Goal: Find specific page/section: Find specific page/section

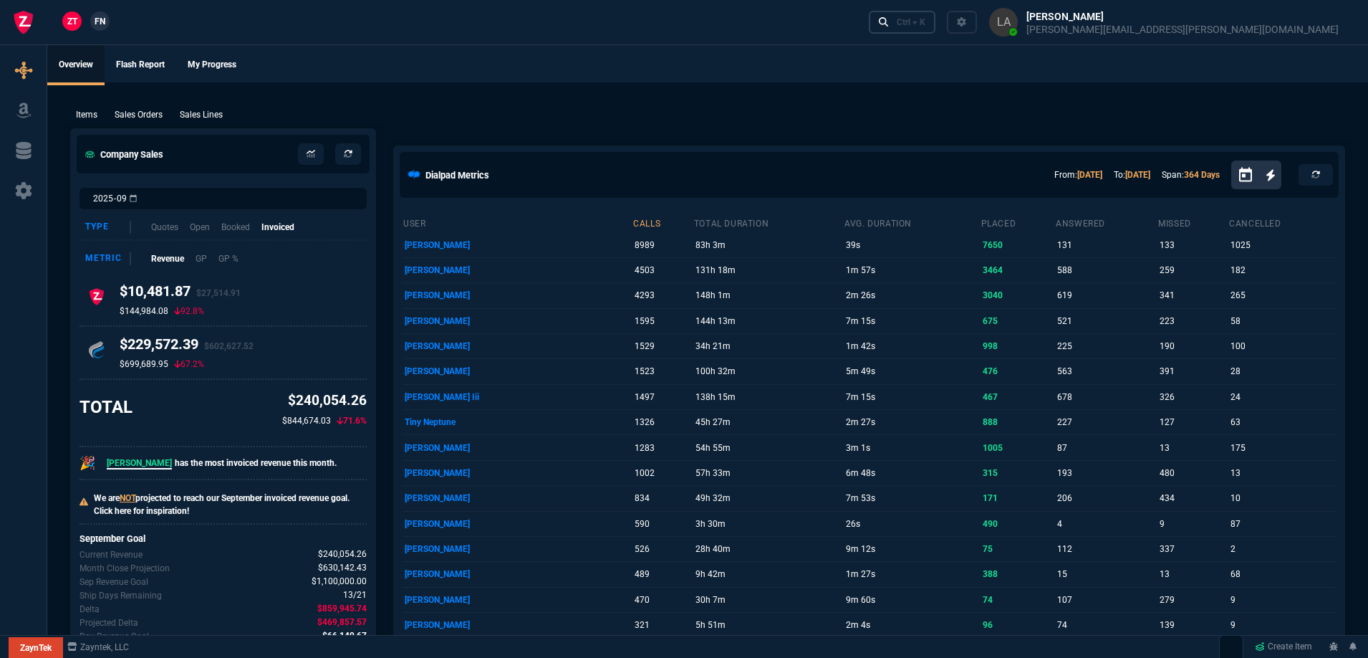
click at [926, 18] on div "Ctrl + K" at bounding box center [911, 21] width 29 height 11
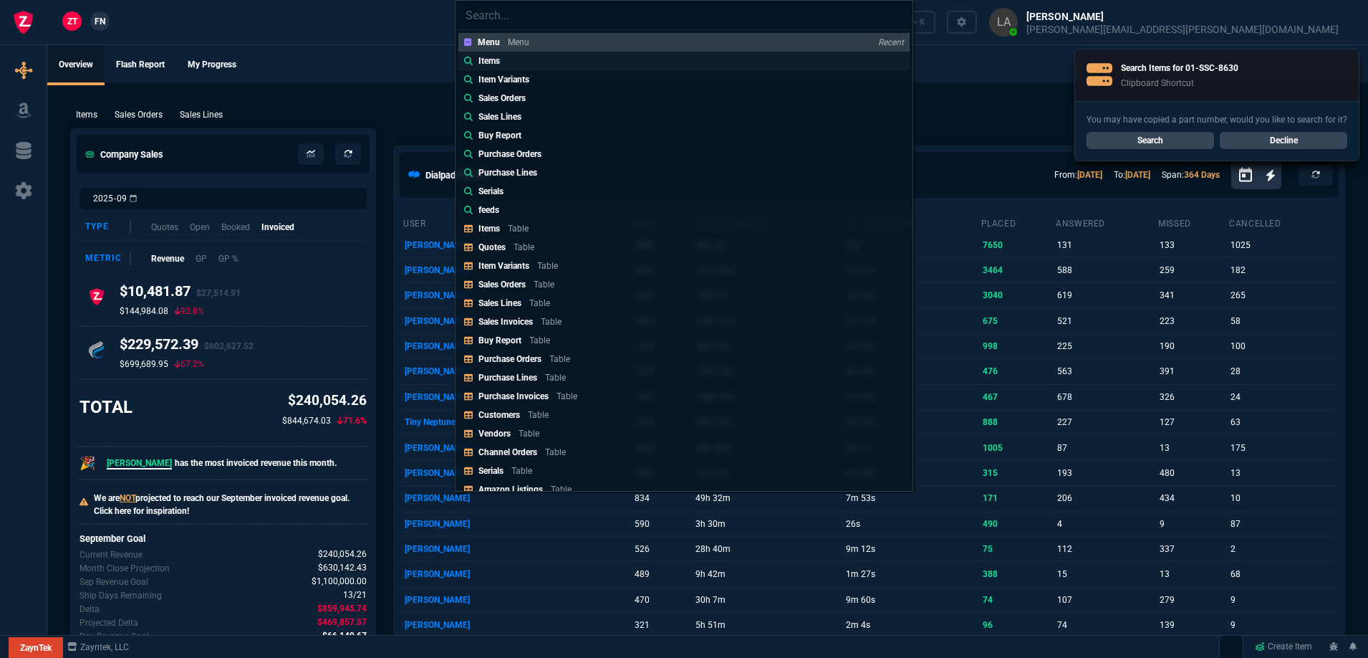
click at [489, 63] on p "Items" at bounding box center [489, 60] width 21 height 13
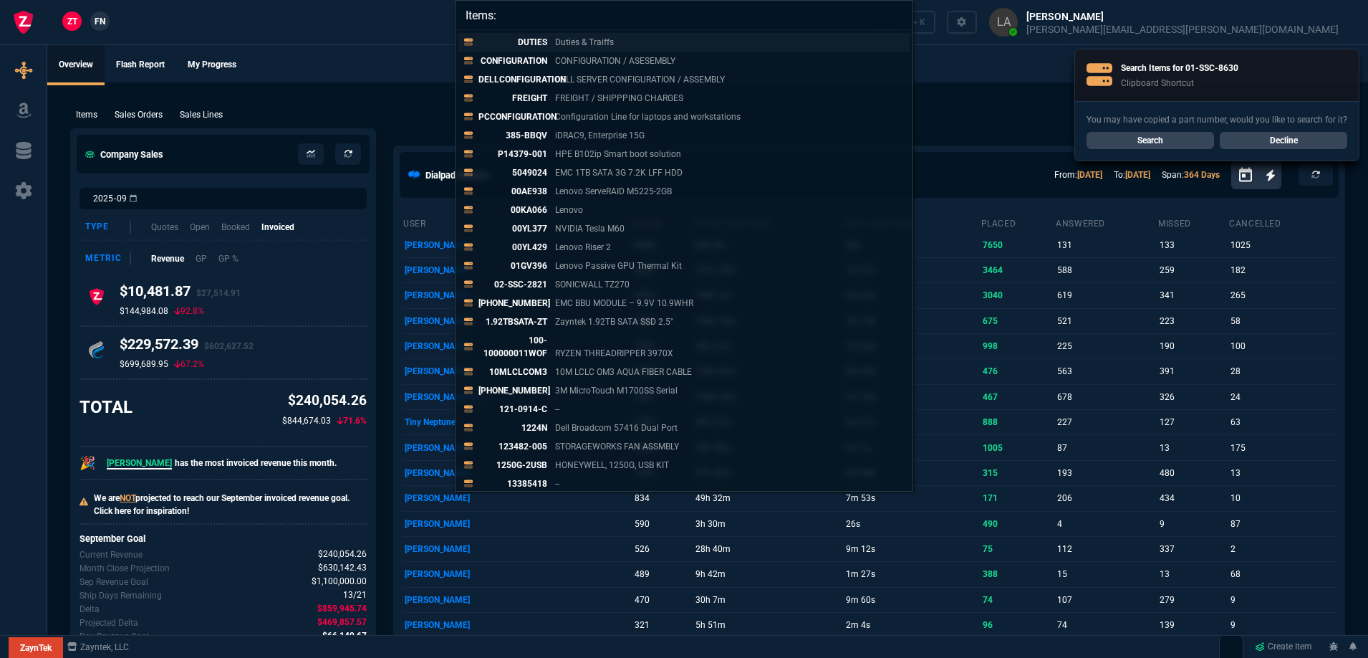
paste input "01-SSC-8630"
type input "Items: 01-SSC-8630"
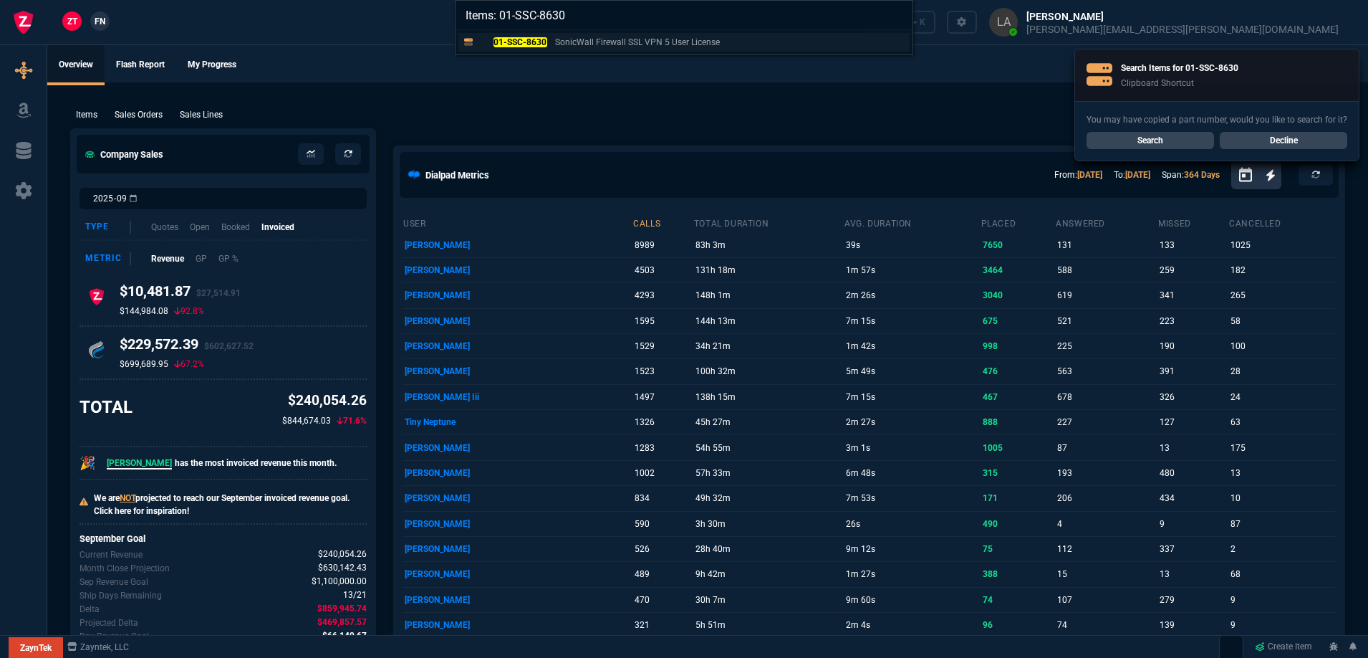
click at [537, 40] on mark "01-SSC-8630" at bounding box center [521, 42] width 54 height 10
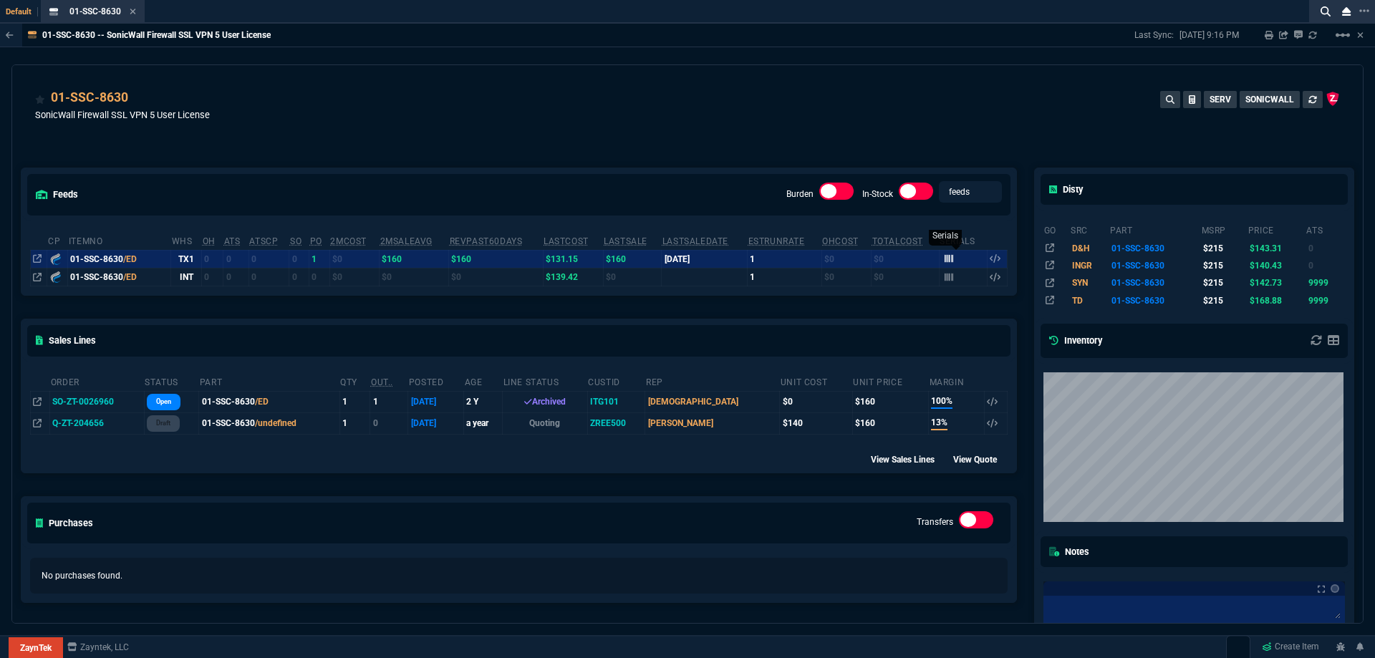
click at [945, 265] on div at bounding box center [949, 259] width 9 height 13
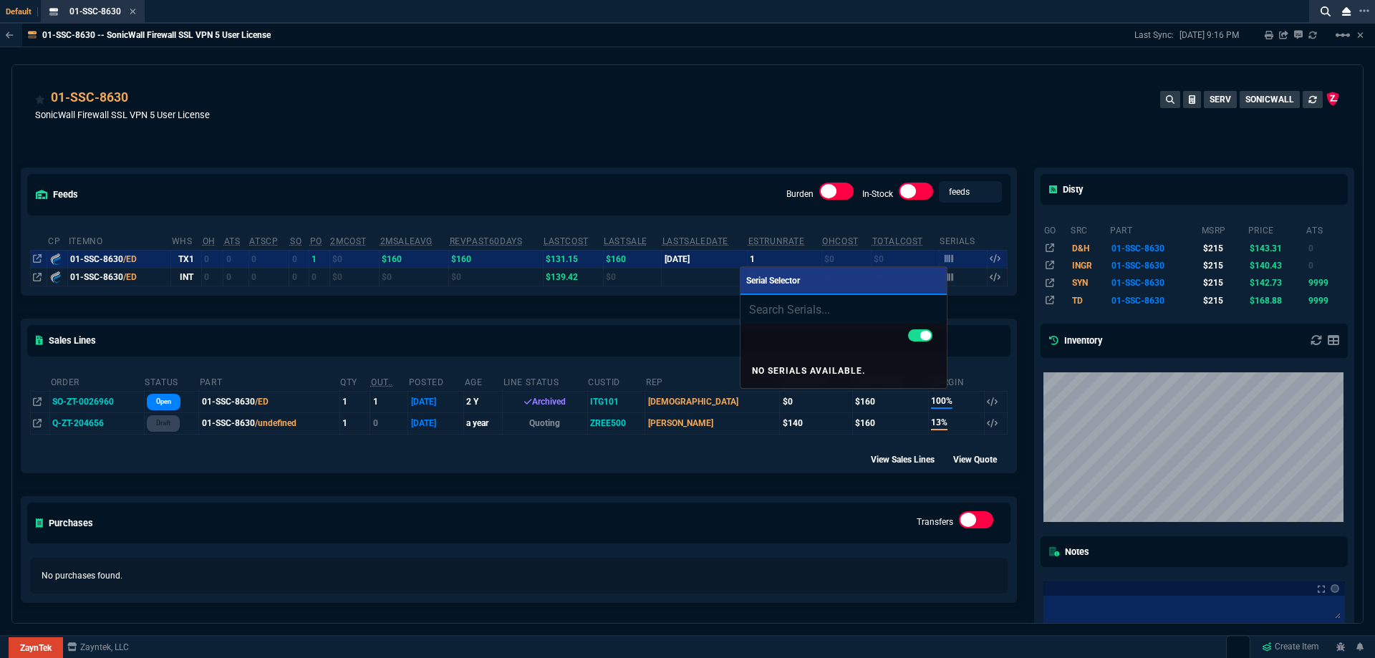
click at [851, 140] on div at bounding box center [687, 329] width 1375 height 658
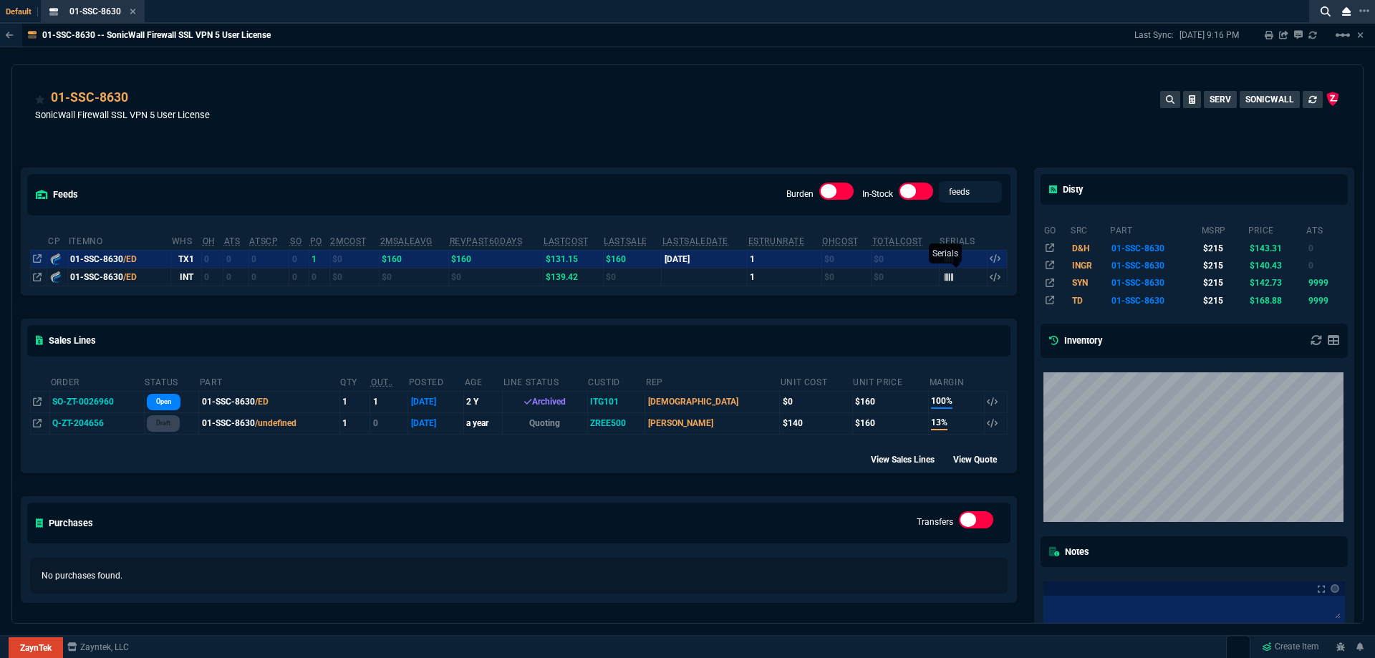
click at [946, 280] on icon at bounding box center [949, 277] width 9 height 8
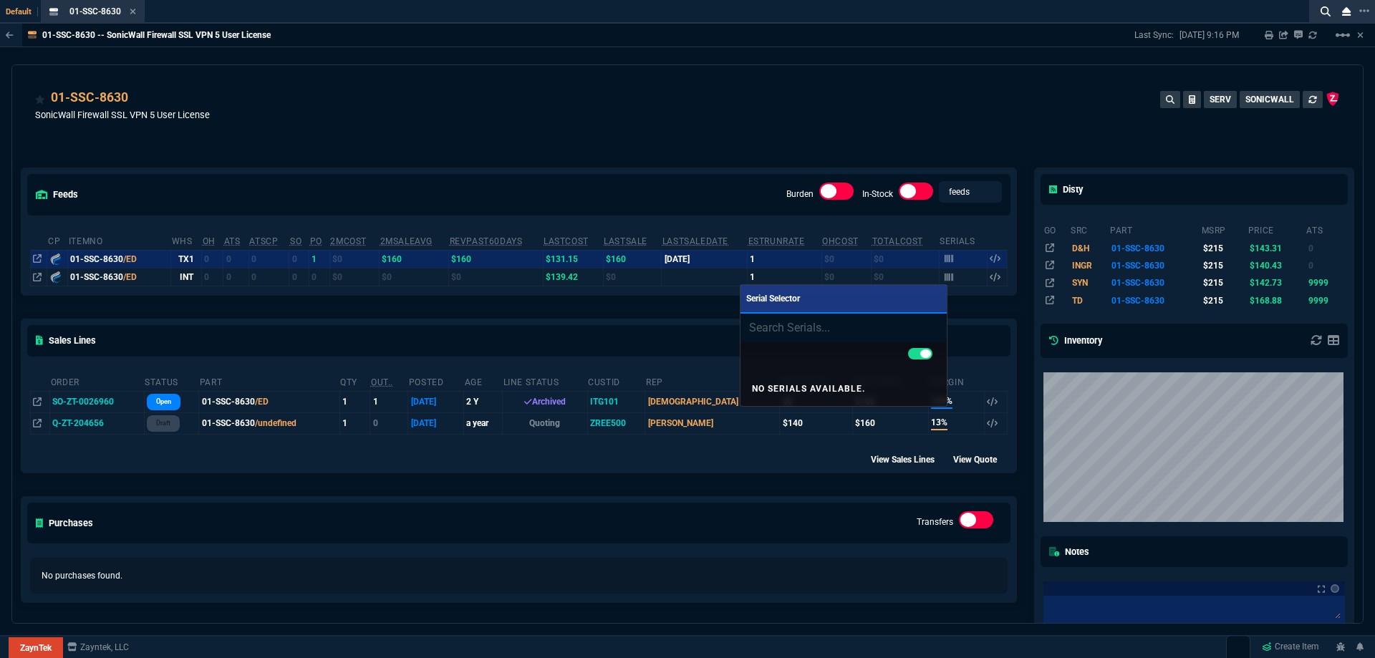
click at [890, 154] on div at bounding box center [687, 329] width 1375 height 658
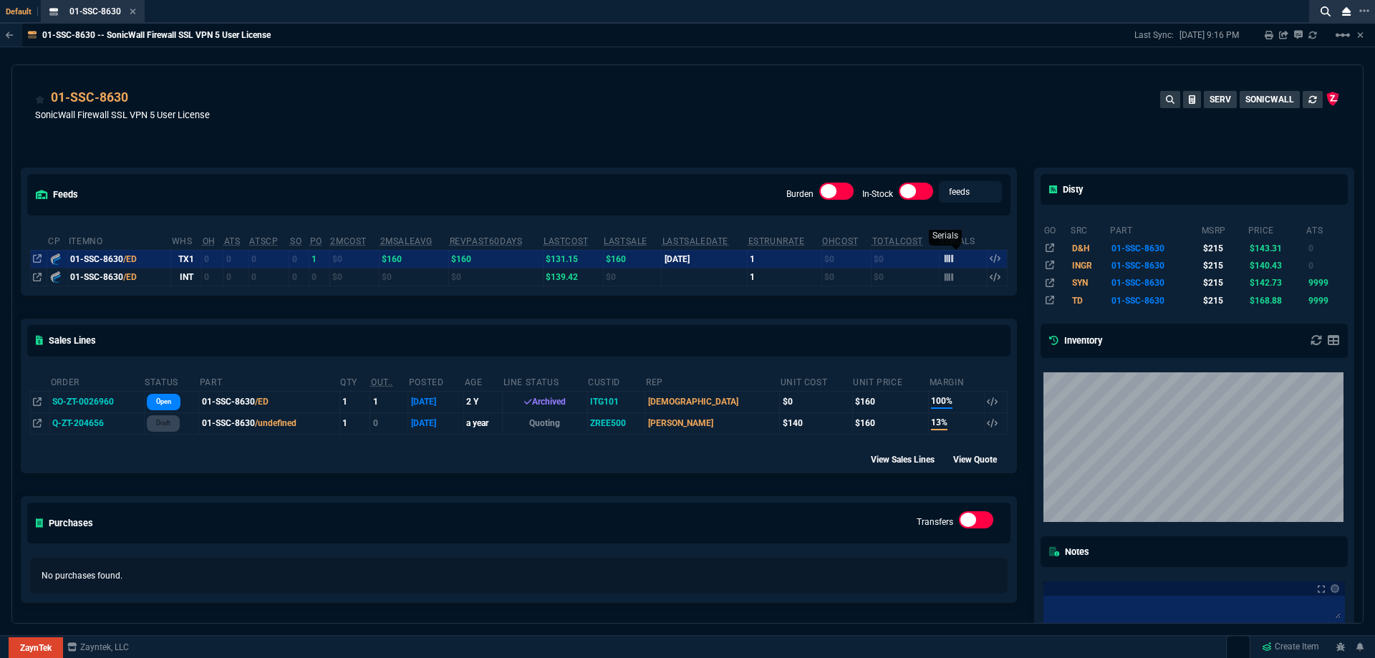
click at [945, 263] on icon at bounding box center [949, 258] width 9 height 9
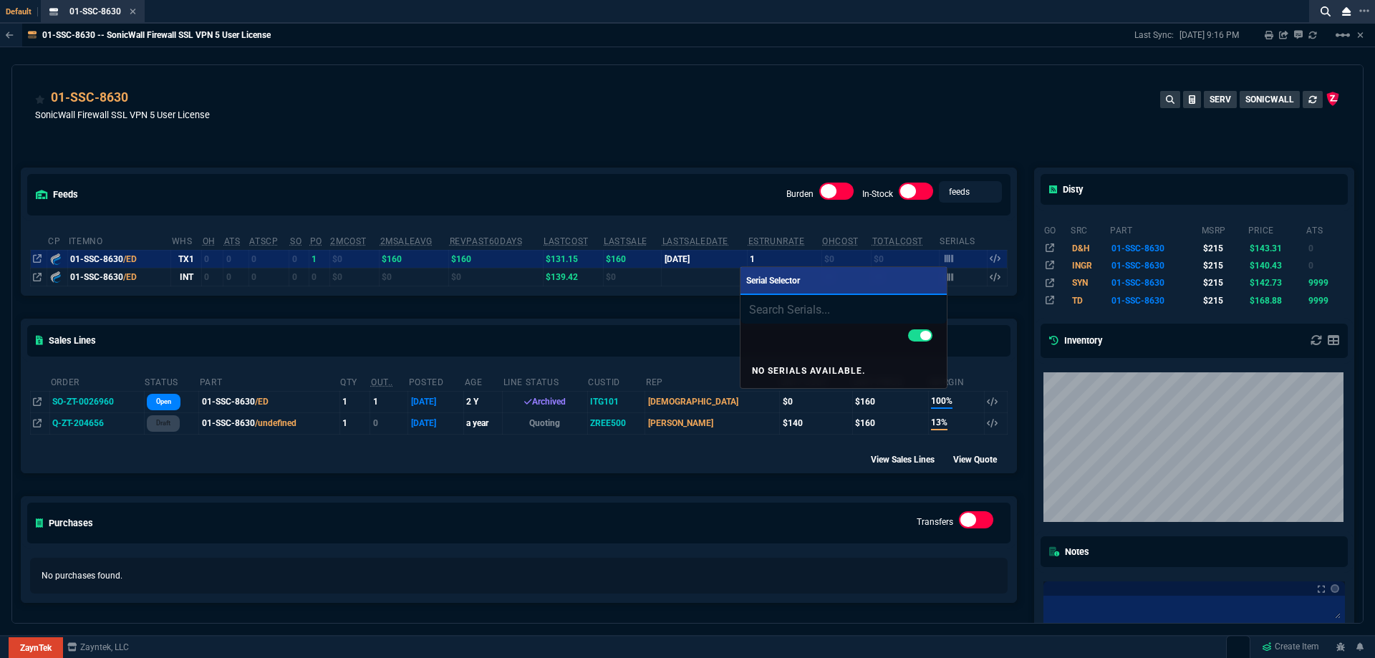
click at [865, 150] on div at bounding box center [687, 329] width 1375 height 658
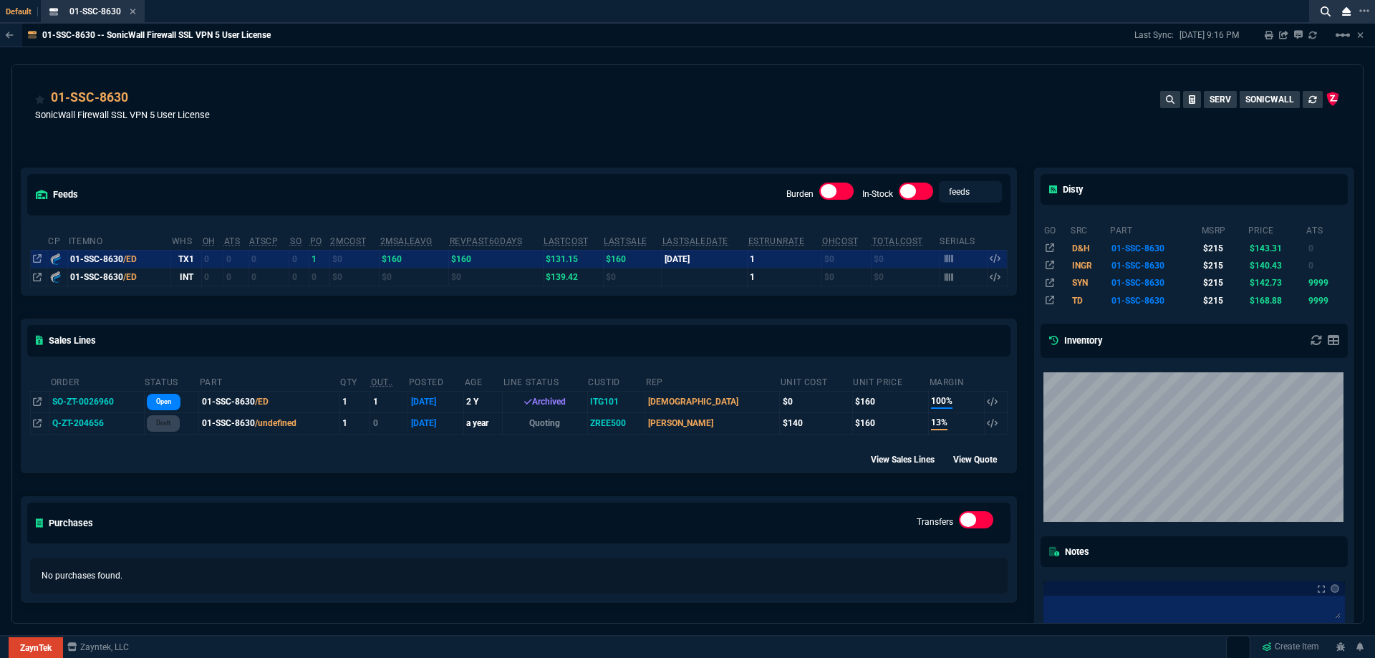
click at [33, 259] on icon at bounding box center [37, 258] width 9 height 9
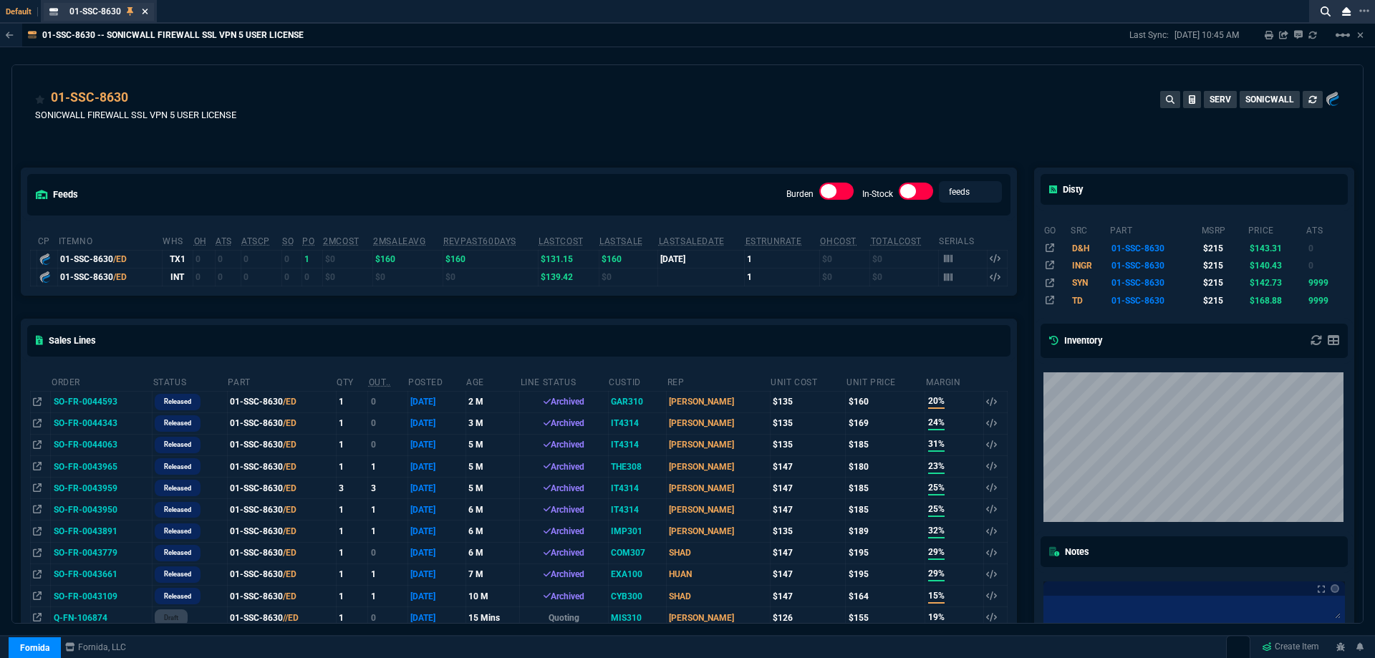
click at [146, 12] on icon at bounding box center [146, 12] width 6 height 6
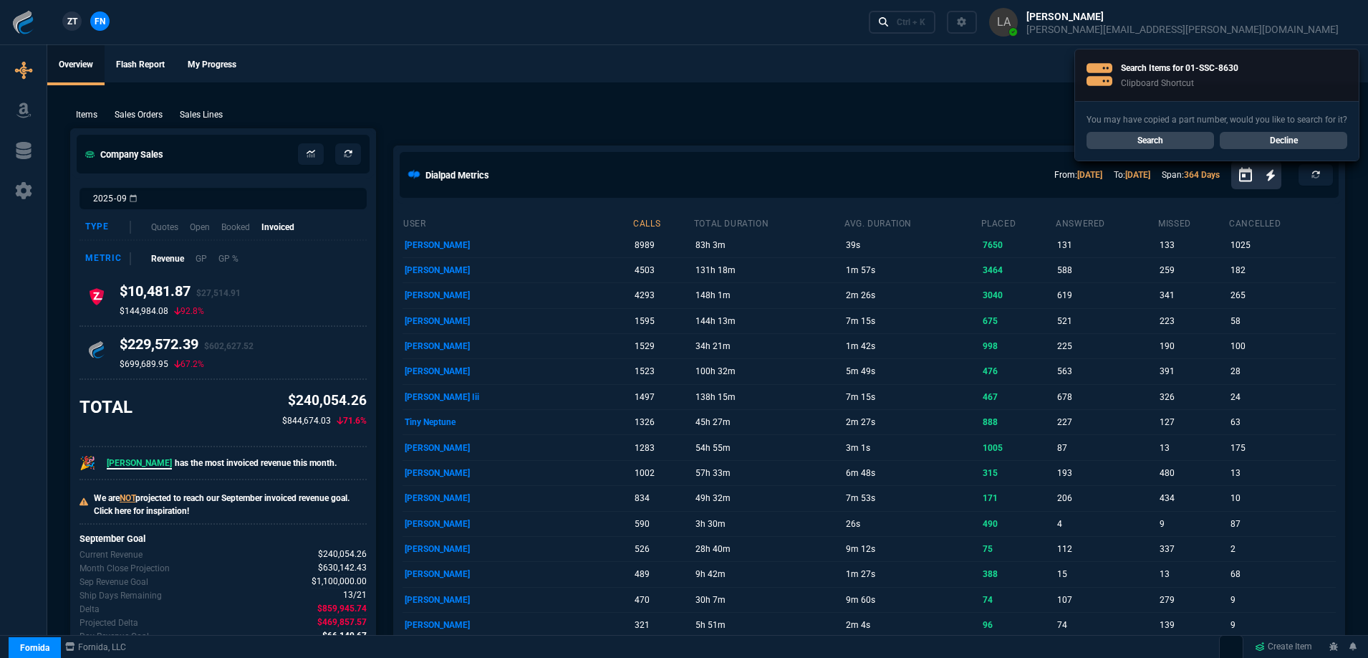
click at [75, 26] on span "ZT" at bounding box center [72, 21] width 10 height 13
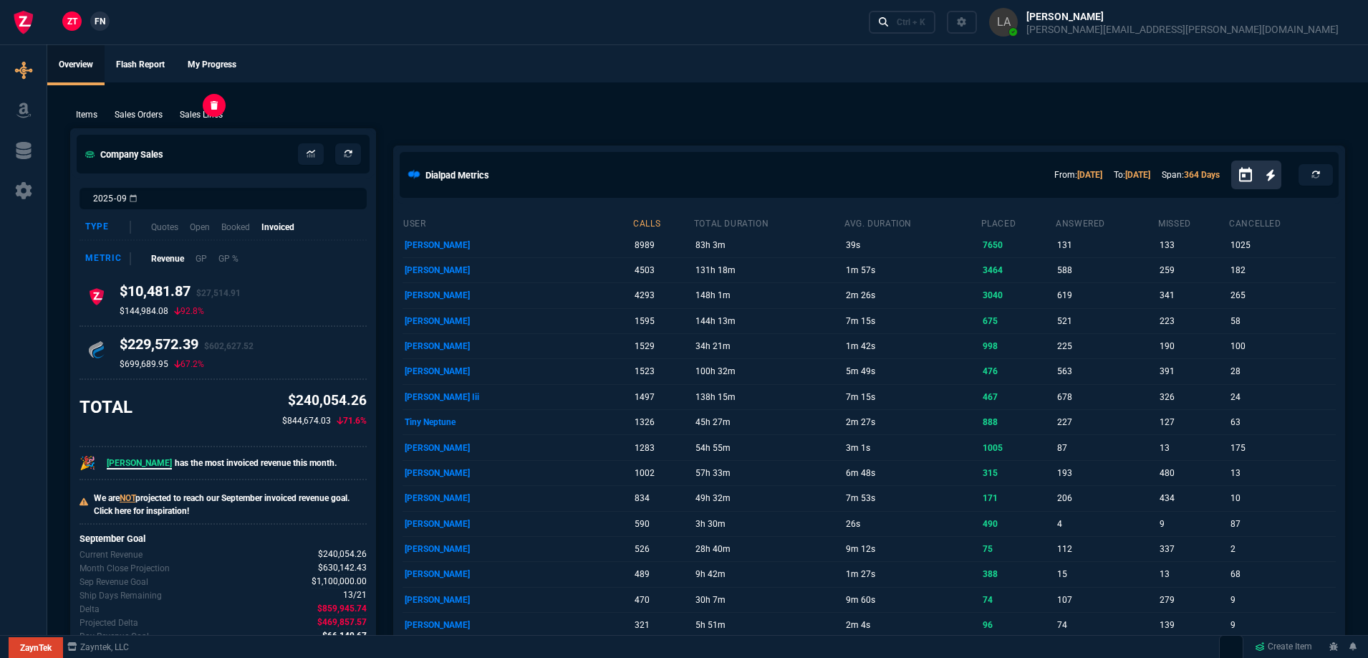
click at [220, 116] on p "Sales Lines" at bounding box center [201, 114] width 43 height 13
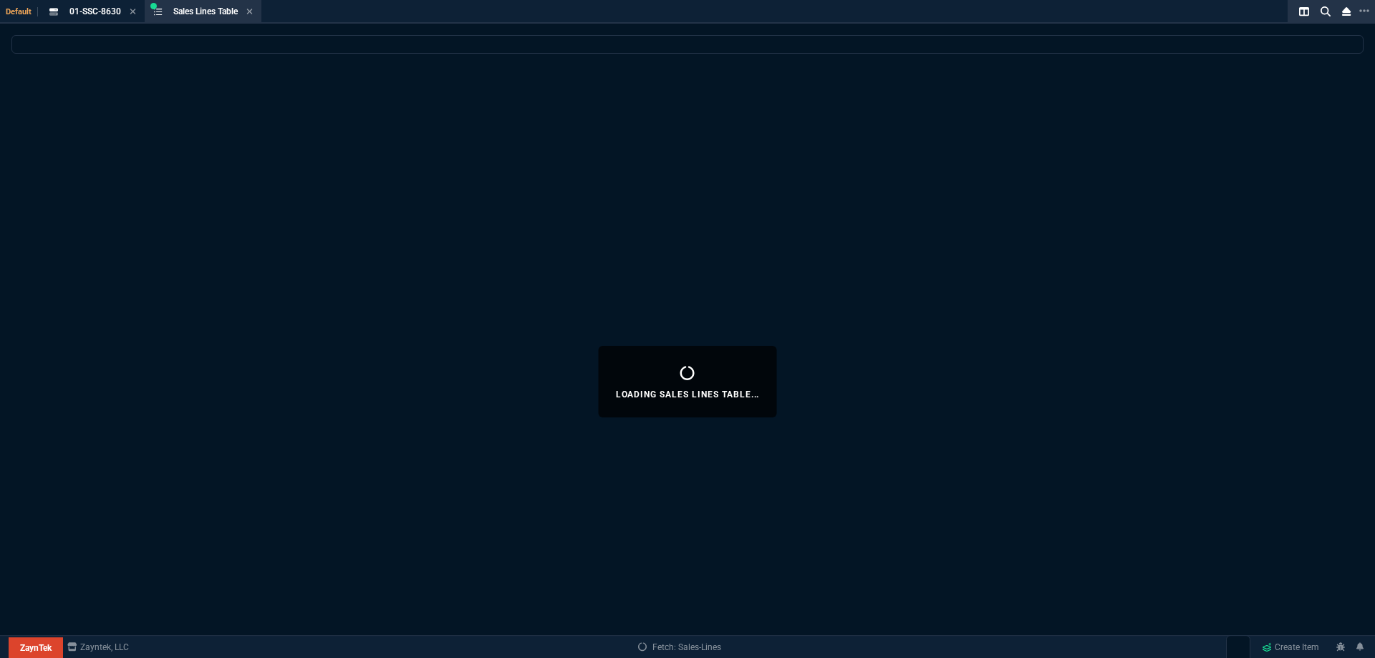
select select
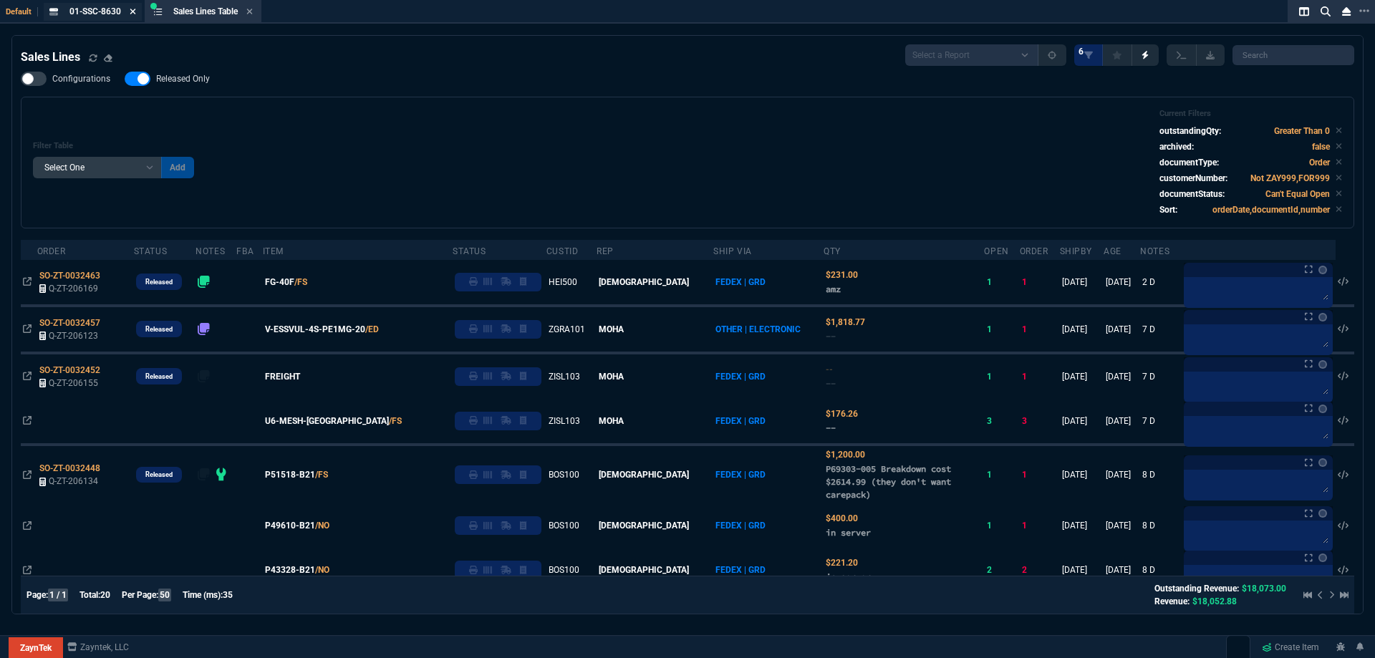
click at [132, 14] on icon at bounding box center [133, 11] width 6 height 9
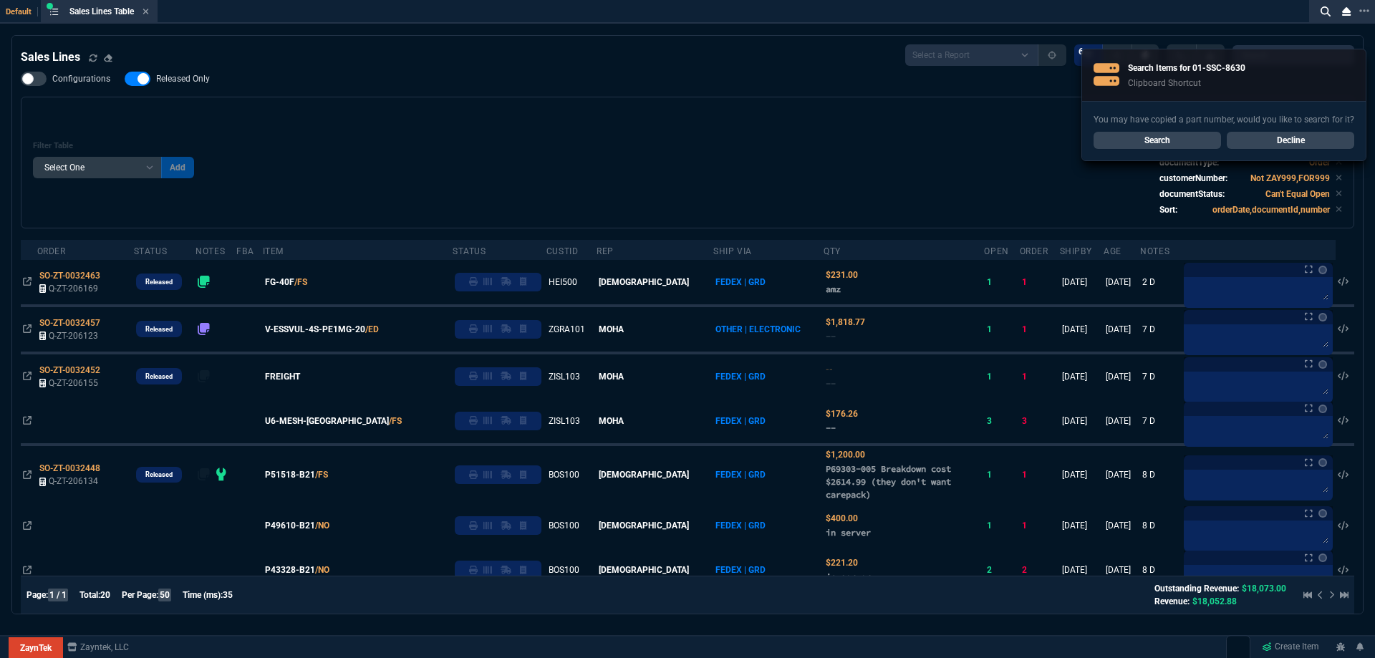
click at [188, 70] on div "Sales Lines Select a Report NEW QUERY SonicWall Sale AMZ (MTD) NEW QUERY INS100…" at bounding box center [688, 632] width 1334 height 1176
click at [189, 80] on span "Released Only" at bounding box center [183, 78] width 54 height 11
click at [125, 80] on input "Released Only" at bounding box center [124, 79] width 1 height 1
checkbox input "false"
click at [513, 123] on div "Filter Table Select One Add Filter () Age () ATS () Cond (itemVariantCode) Cust…" at bounding box center [688, 162] width 1310 height 107
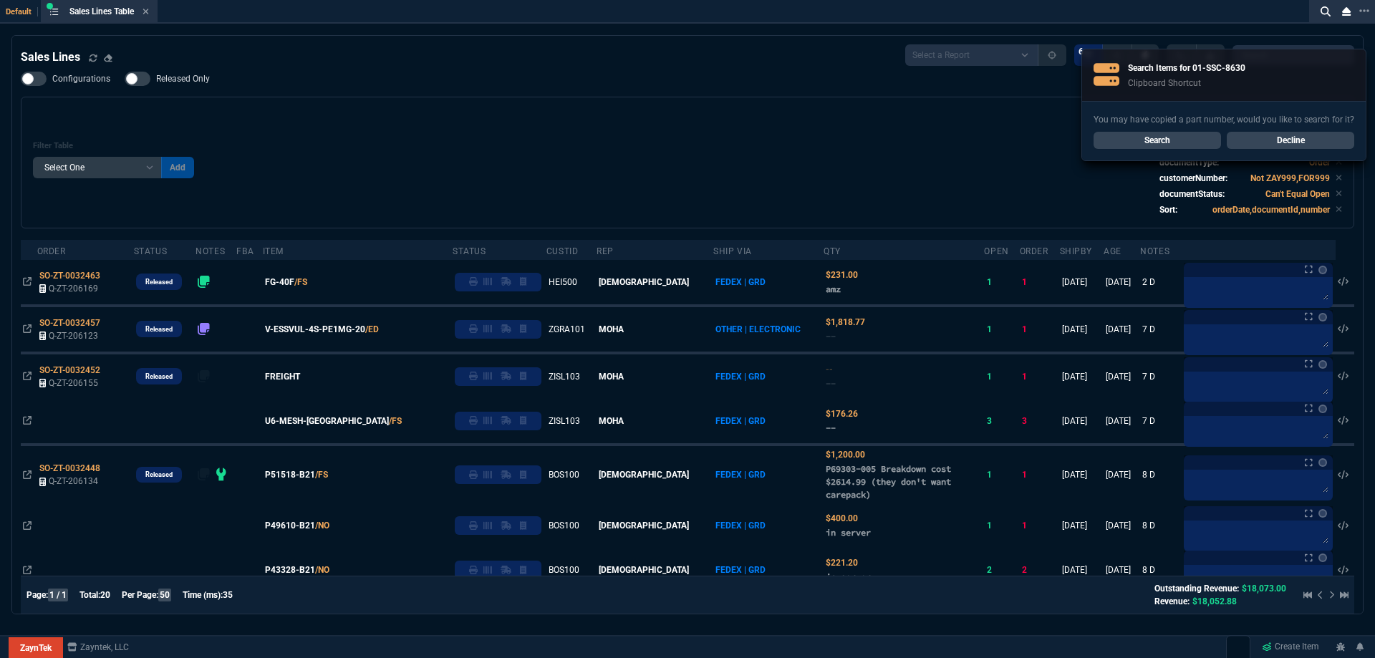
click at [1316, 145] on link "Decline" at bounding box center [1291, 140] width 128 height 17
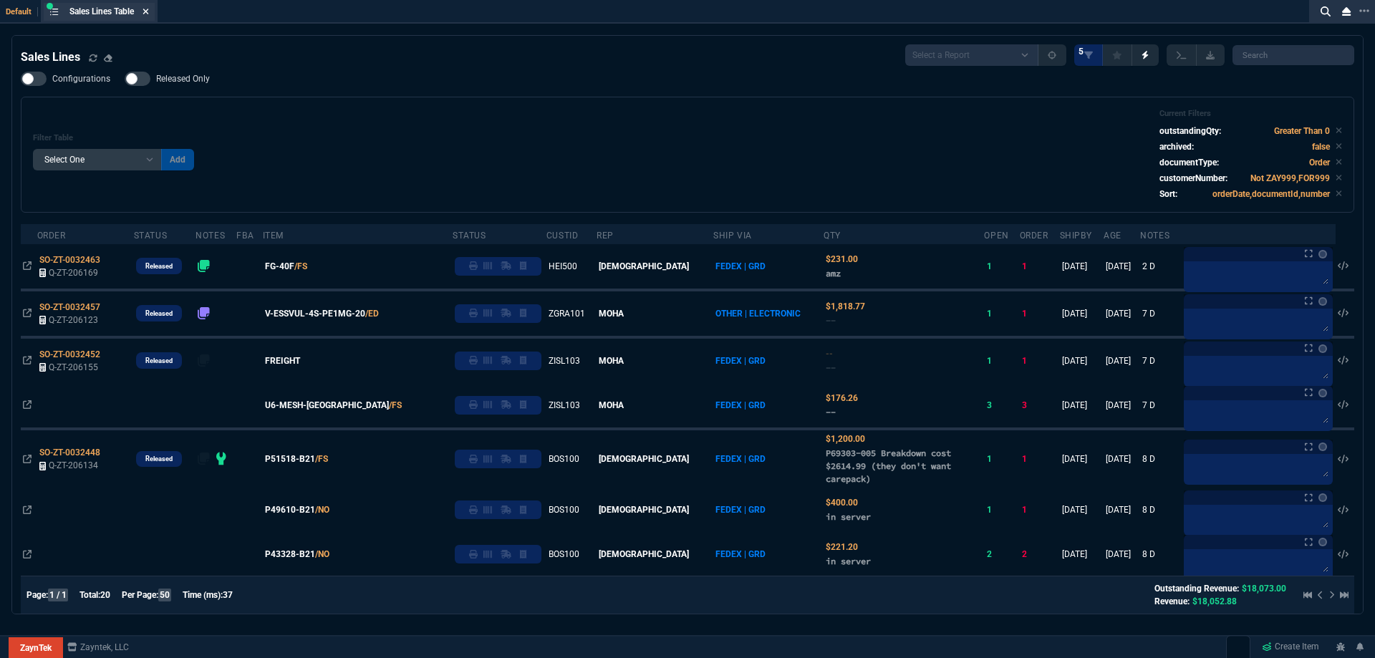
click at [148, 14] on icon at bounding box center [146, 11] width 6 height 9
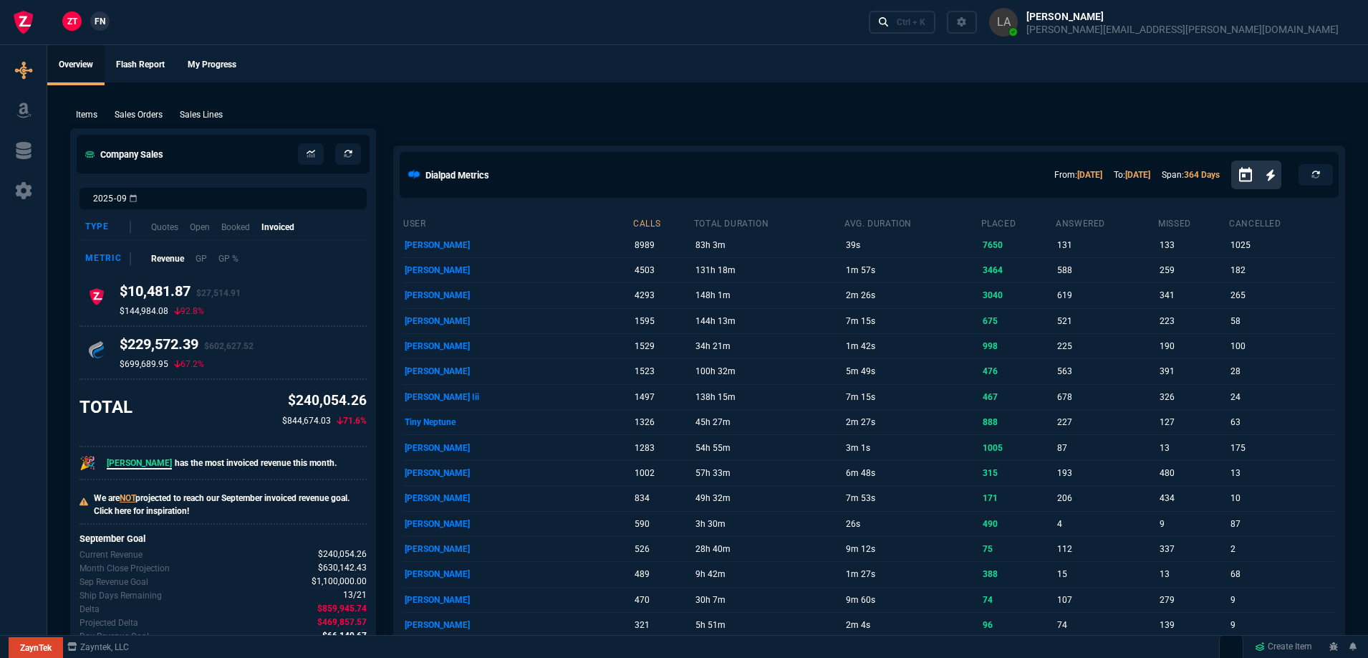
click at [97, 19] on span "FN" at bounding box center [100, 21] width 11 height 13
click at [926, 23] on div "Ctrl + K" at bounding box center [911, 21] width 29 height 11
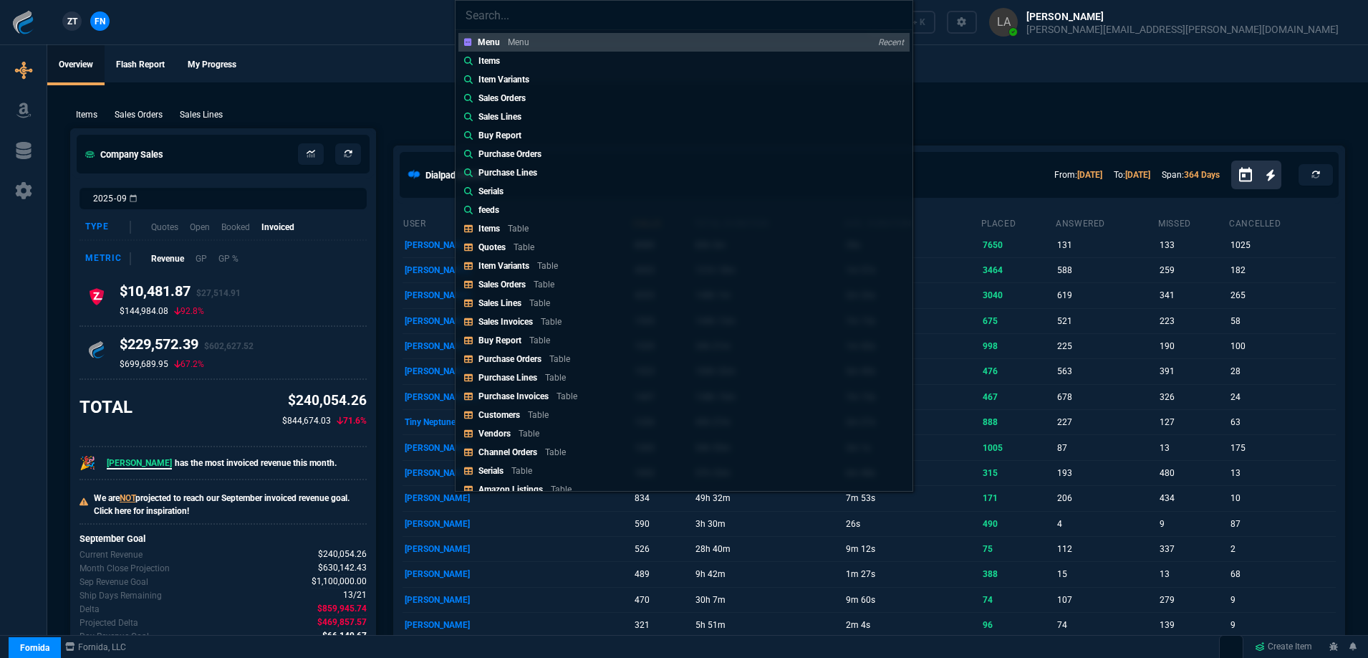
drag, startPoint x: 491, startPoint y: 231, endPoint x: 500, endPoint y: 227, distance: 9.6
click at [492, 231] on p "Items" at bounding box center [489, 229] width 21 height 10
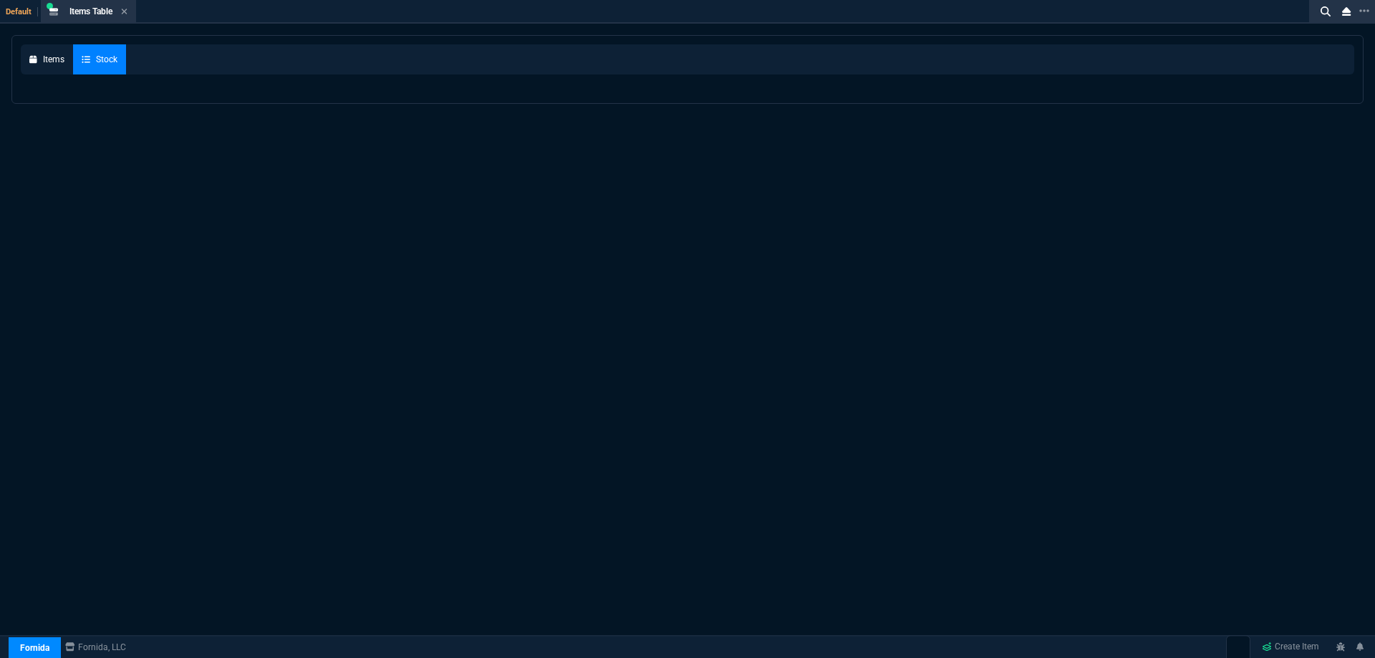
select select
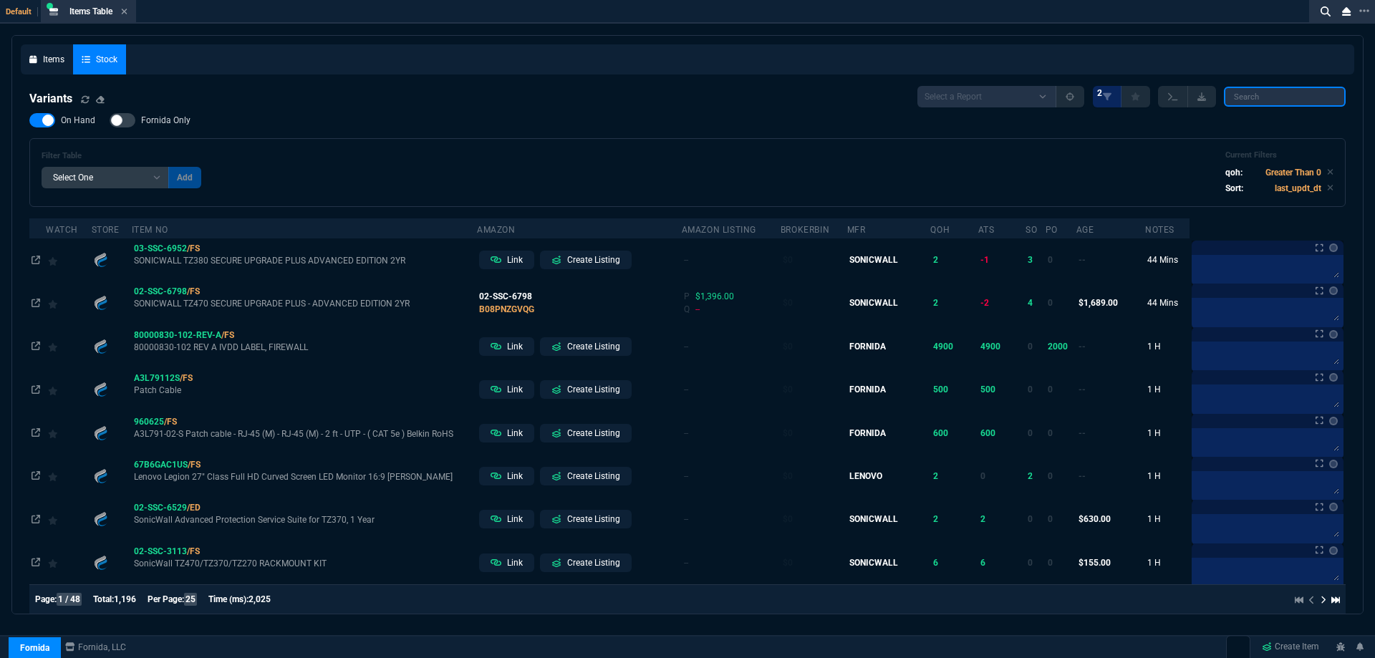
click at [1254, 92] on input "search" at bounding box center [1285, 97] width 122 height 20
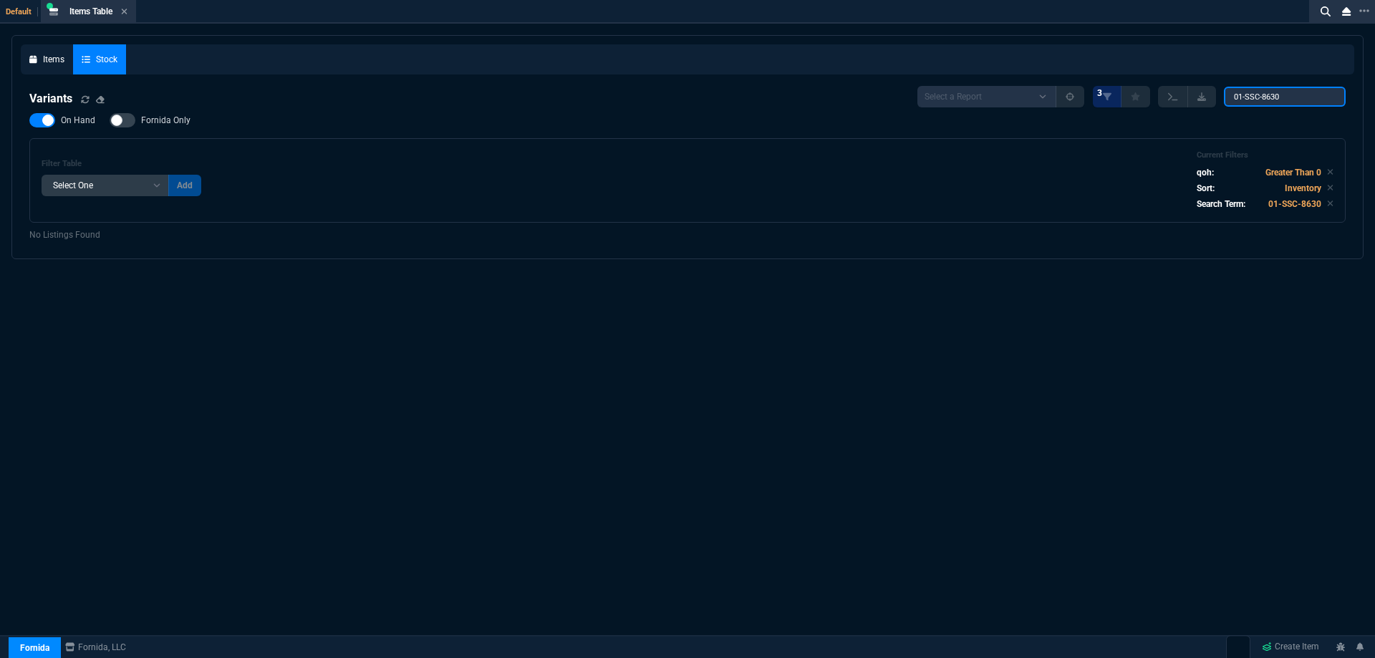
type input "01-SSC-8630"
click at [126, 10] on icon at bounding box center [124, 11] width 6 height 9
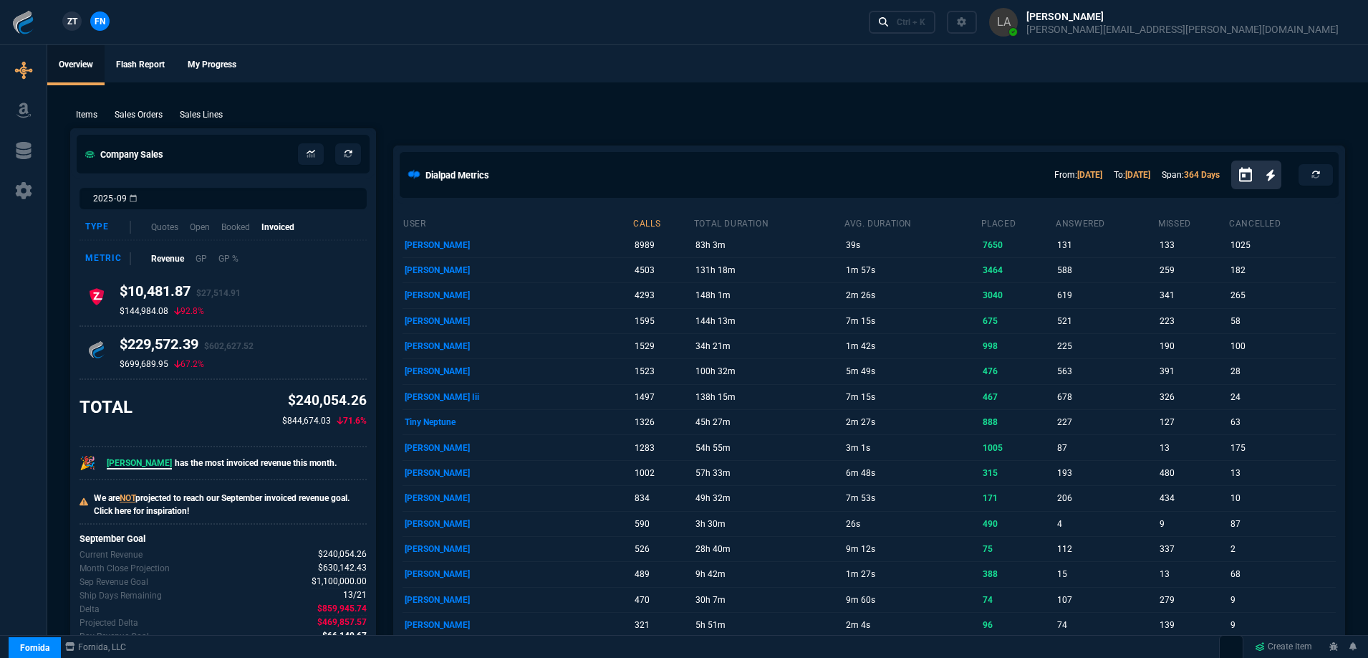
click at [71, 23] on span "ZT" at bounding box center [72, 21] width 10 height 13
click at [926, 22] on div "Ctrl + K" at bounding box center [911, 21] width 29 height 11
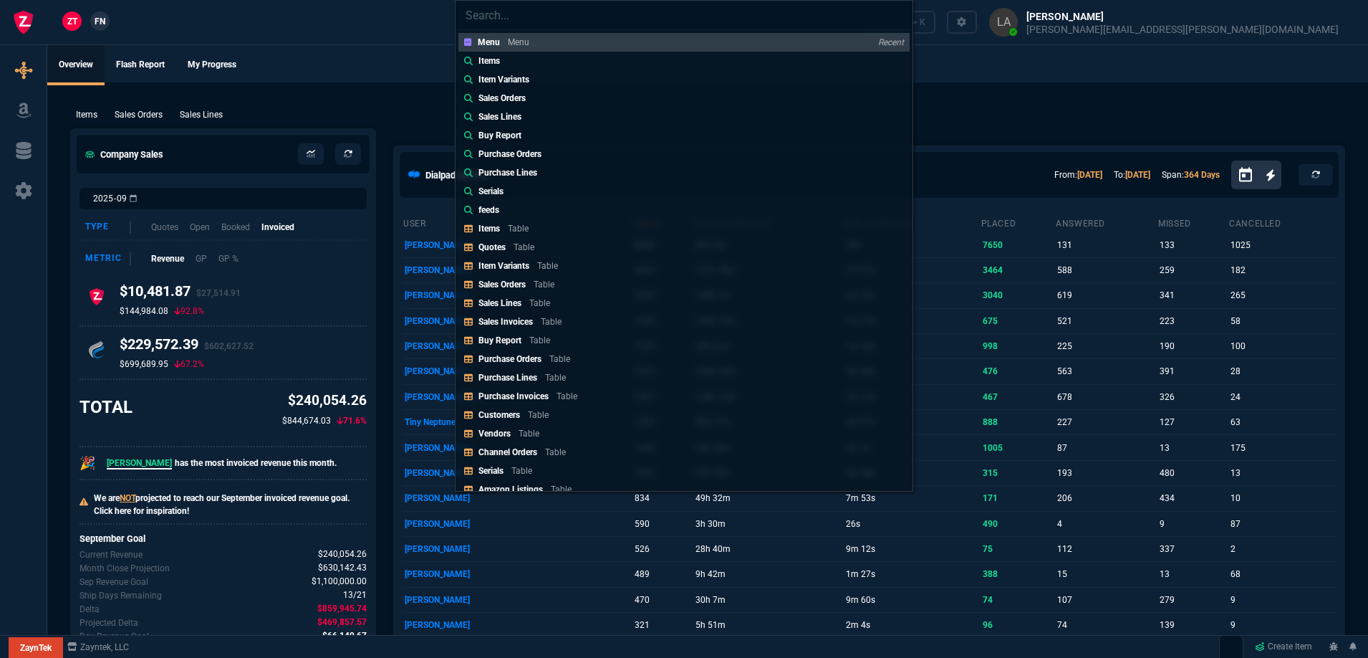
click at [500, 234] on div "Items Table" at bounding box center [507, 228] width 56 height 13
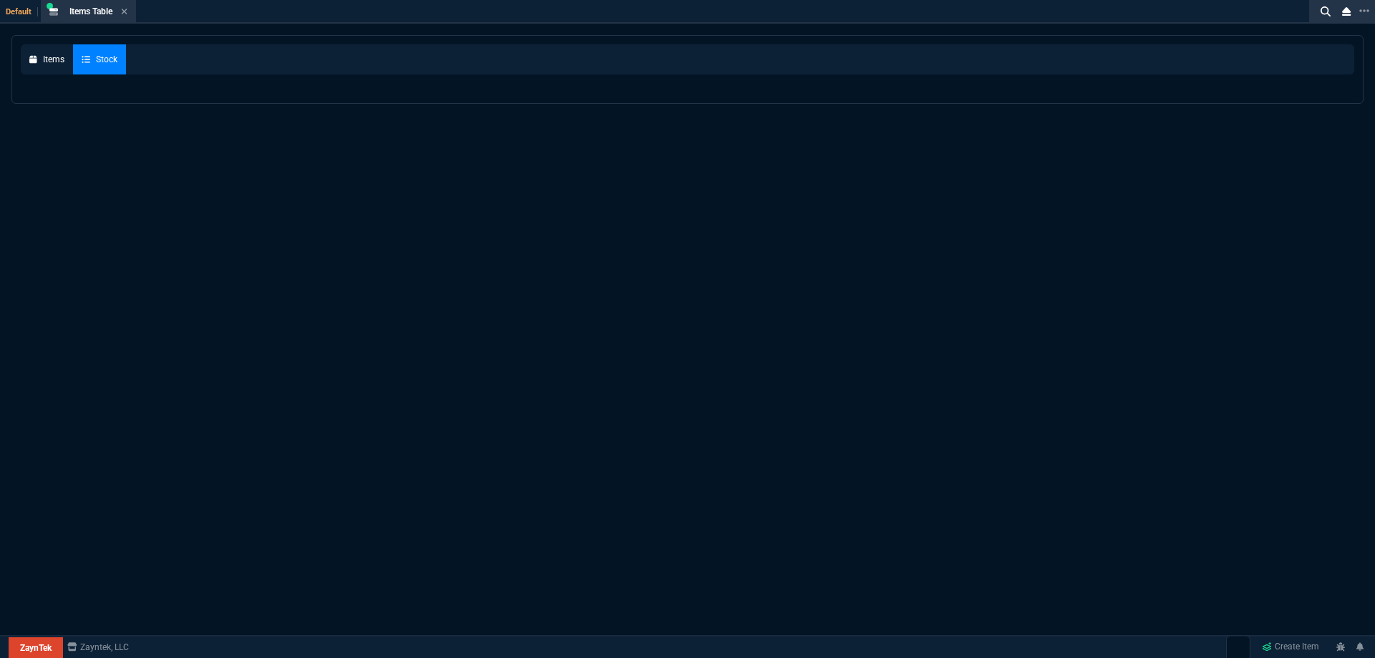
select select
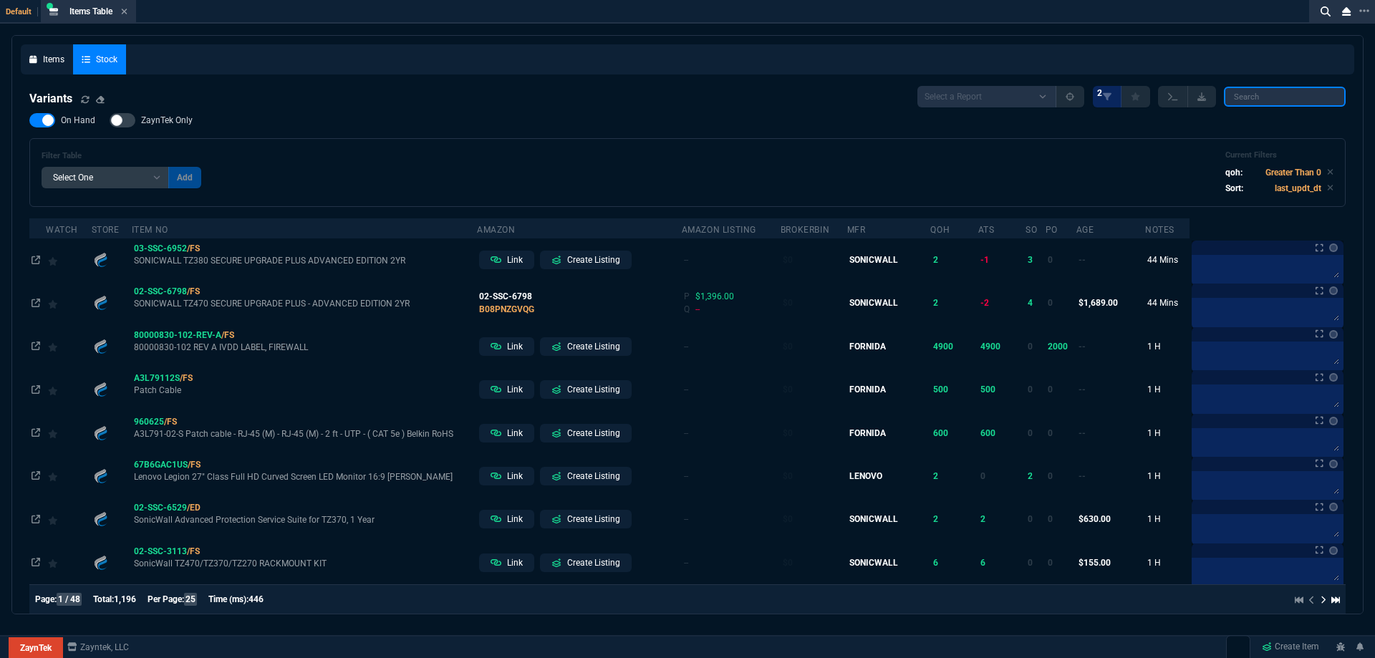
click at [1257, 96] on input "search" at bounding box center [1285, 97] width 122 height 20
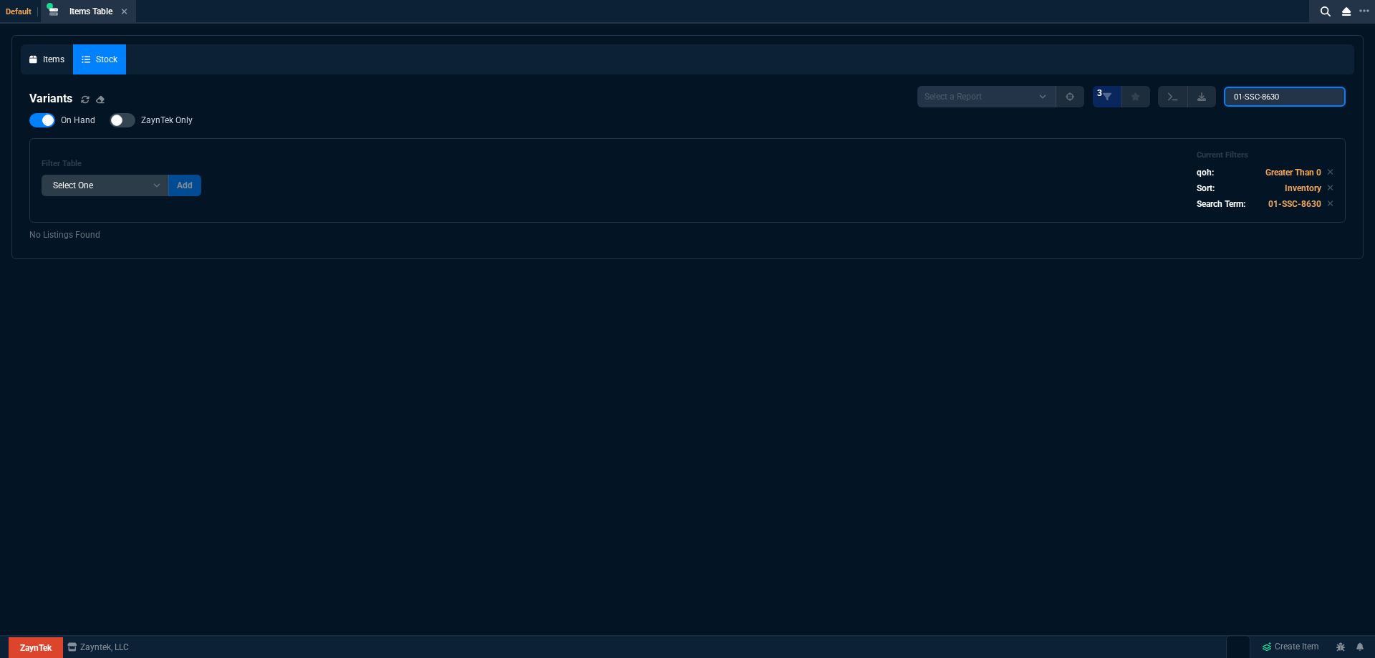
type input "01-SSC-8630"
click at [130, 14] on div "Items Table Item" at bounding box center [89, 12] width 90 height 18
click at [128, 12] on icon at bounding box center [125, 12] width 6 height 6
